Goal: Contribute content

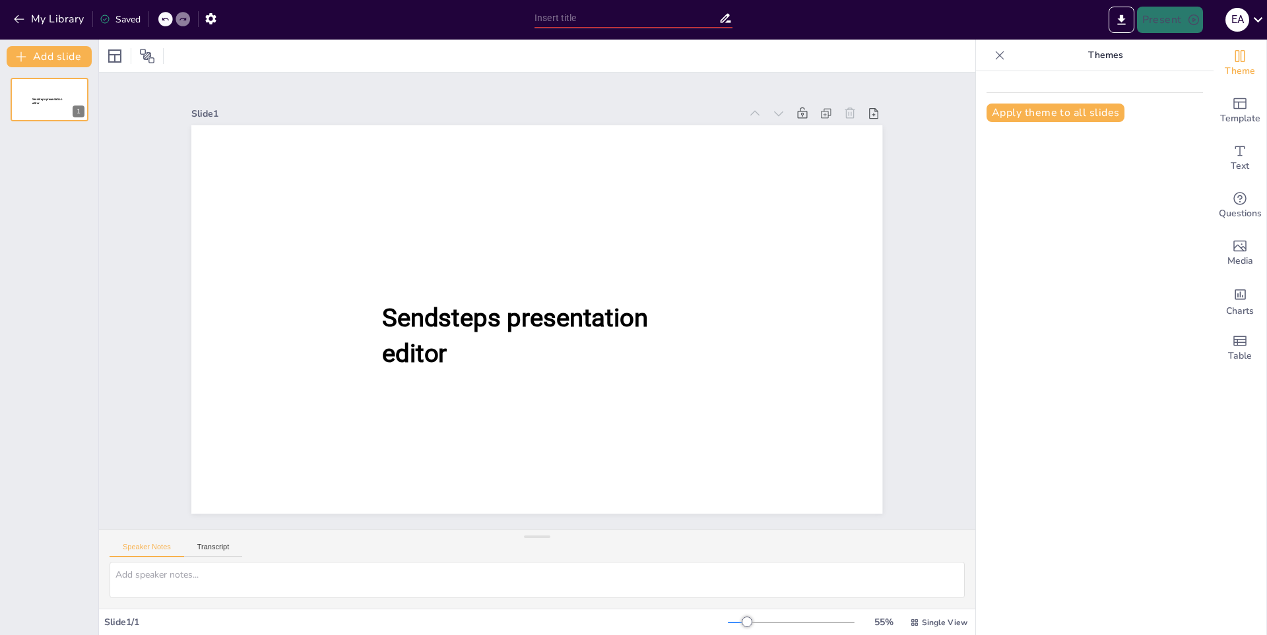
type input "La Evolución de los Deportes en la Sociedad"
